Goal: Register for event/course: Sign up to attend an event or enroll in a course

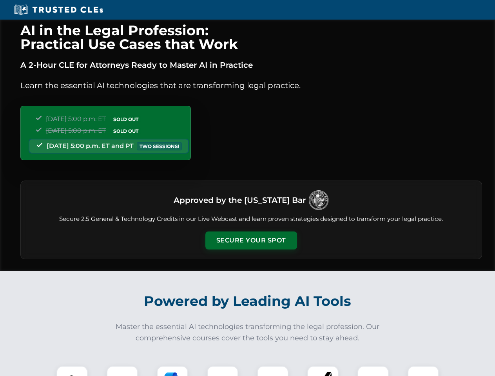
click at [251, 241] on button "Secure Your Spot" at bounding box center [251, 241] width 92 height 18
click at [72, 371] on img at bounding box center [72, 381] width 23 height 23
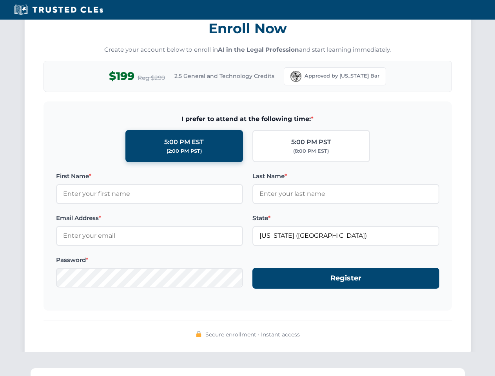
scroll to position [770, 0]
